Goal: Check status: Check status

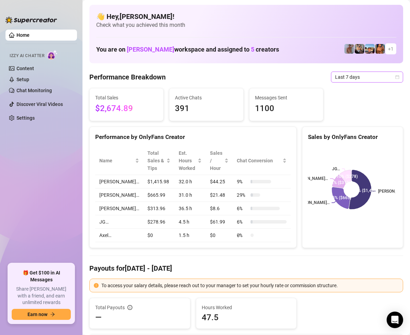
click at [389, 74] on span "Last 7 days" at bounding box center [367, 77] width 64 height 10
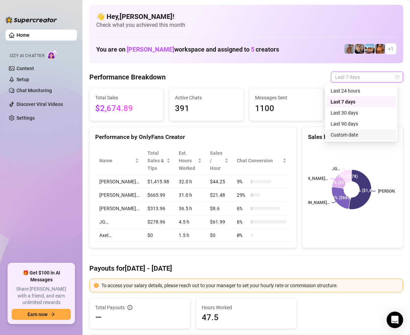
click at [355, 133] on div "Custom date" at bounding box center [361, 135] width 61 height 8
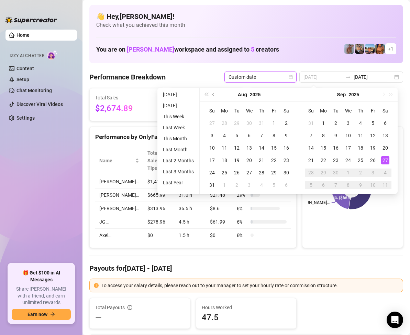
type input "2025-09-27"
click at [385, 159] on div "27" at bounding box center [385, 160] width 8 height 8
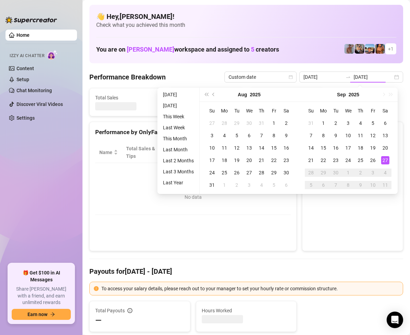
type input "2025-09-27"
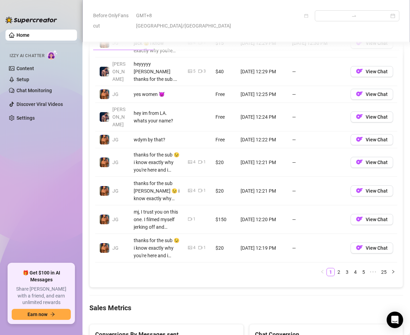
scroll to position [893, 0]
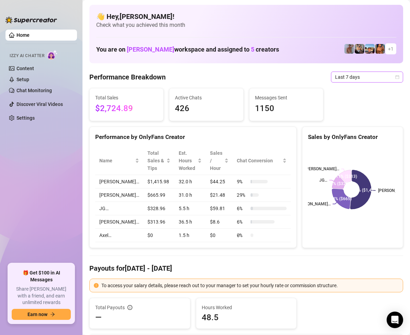
click at [385, 80] on span "Last 7 days" at bounding box center [367, 77] width 64 height 10
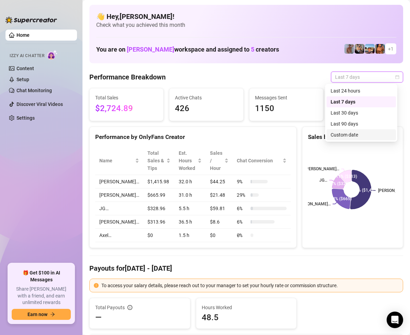
click at [346, 135] on div "Custom date" at bounding box center [361, 135] width 61 height 8
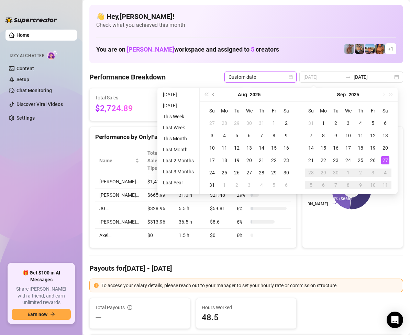
type input "2025-09-27"
click at [383, 155] on td "27" at bounding box center [385, 160] width 12 height 12
click at [383, 156] on div "27" at bounding box center [385, 160] width 8 height 8
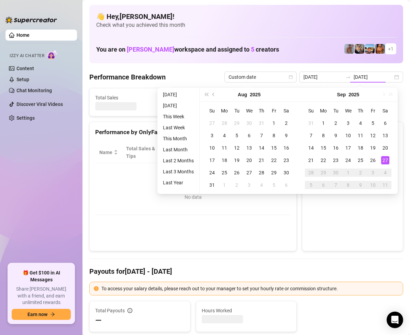
type input "[DATE]"
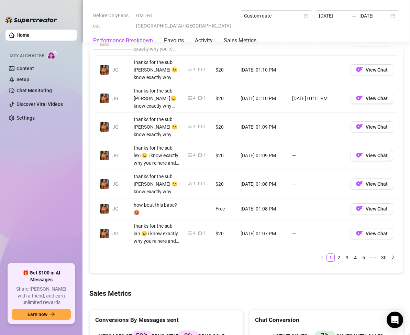
scroll to position [893, 0]
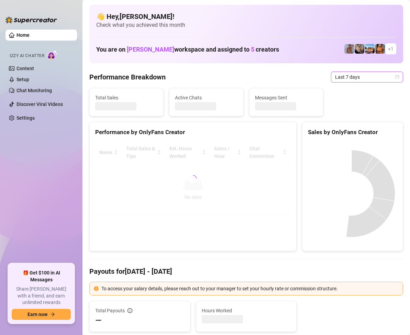
click at [389, 78] on span "Last 7 days" at bounding box center [367, 77] width 64 height 10
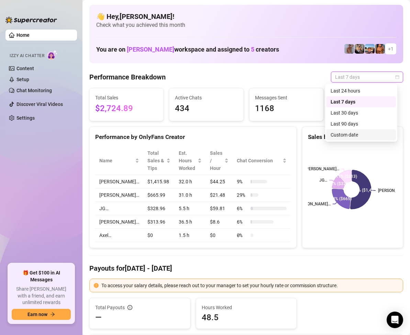
click at [350, 134] on div "Custom date" at bounding box center [361, 135] width 61 height 8
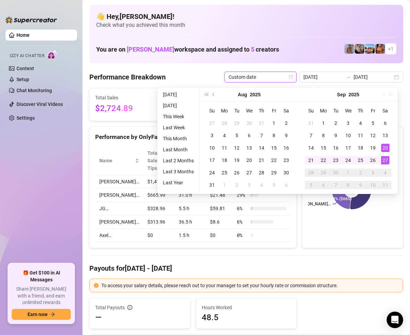
type input "[DATE]"
click at [385, 159] on div "27" at bounding box center [385, 160] width 8 height 8
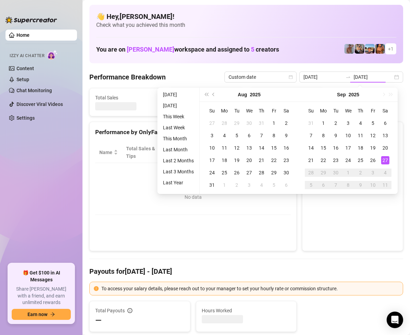
type input "[DATE]"
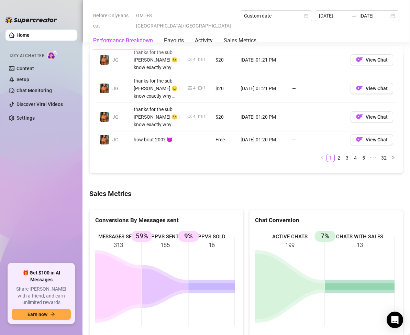
scroll to position [756, 0]
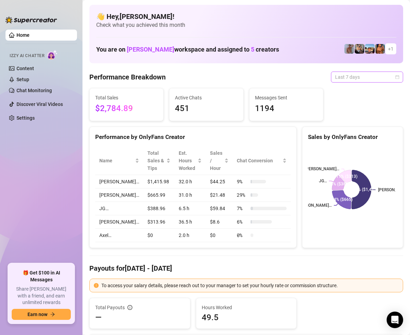
click at [373, 77] on span "Last 7 days" at bounding box center [367, 77] width 64 height 10
click at [384, 77] on span "Last 7 days" at bounding box center [367, 77] width 64 height 10
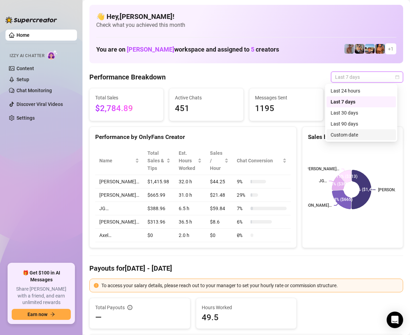
click at [348, 135] on div "Custom date" at bounding box center [361, 135] width 61 height 8
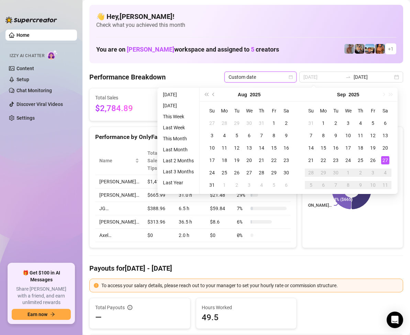
type input "[DATE]"
click at [386, 160] on div "27" at bounding box center [385, 160] width 8 height 8
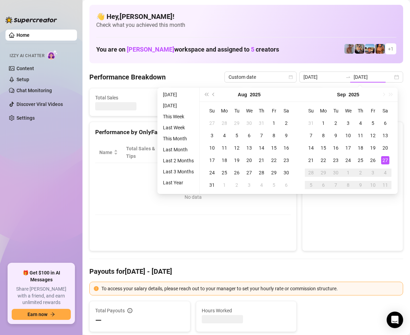
type input "[DATE]"
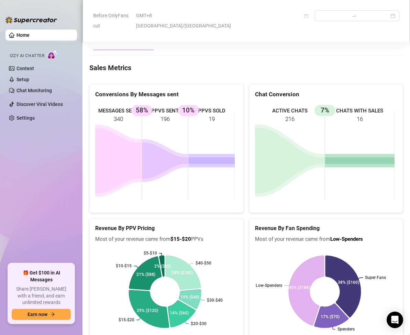
scroll to position [928, 0]
